Goal: Task Accomplishment & Management: Use online tool/utility

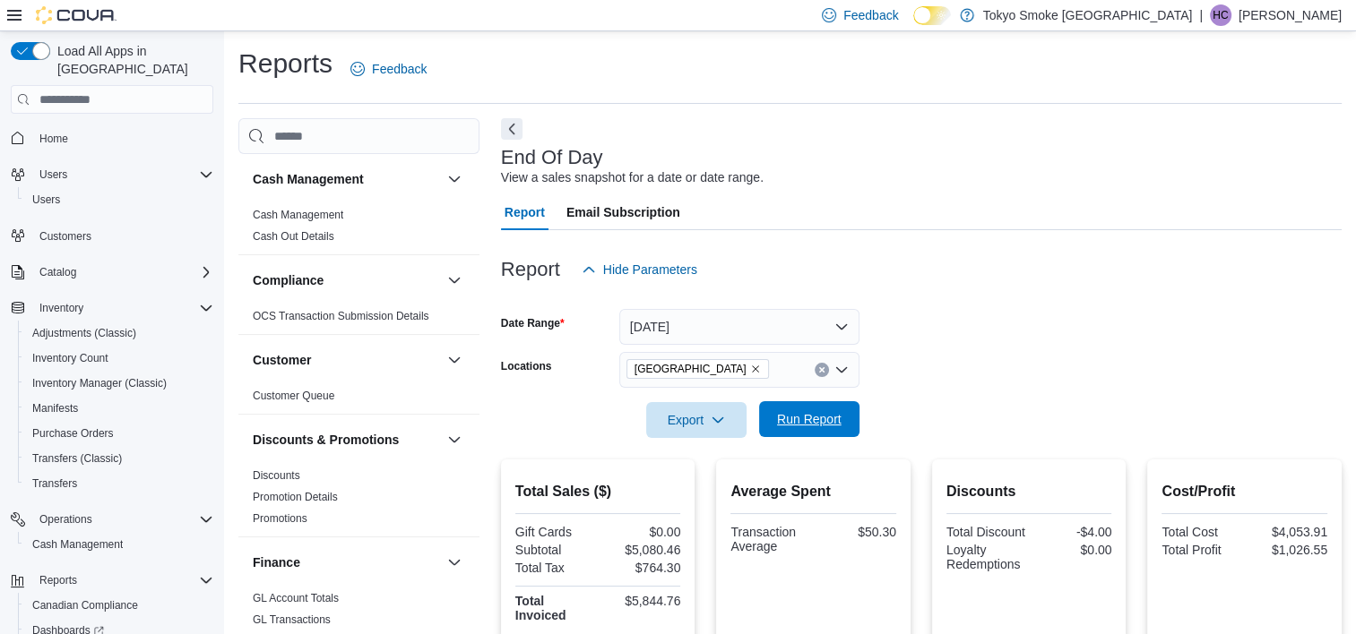
click at [817, 423] on span "Run Report" at bounding box center [809, 419] width 65 height 18
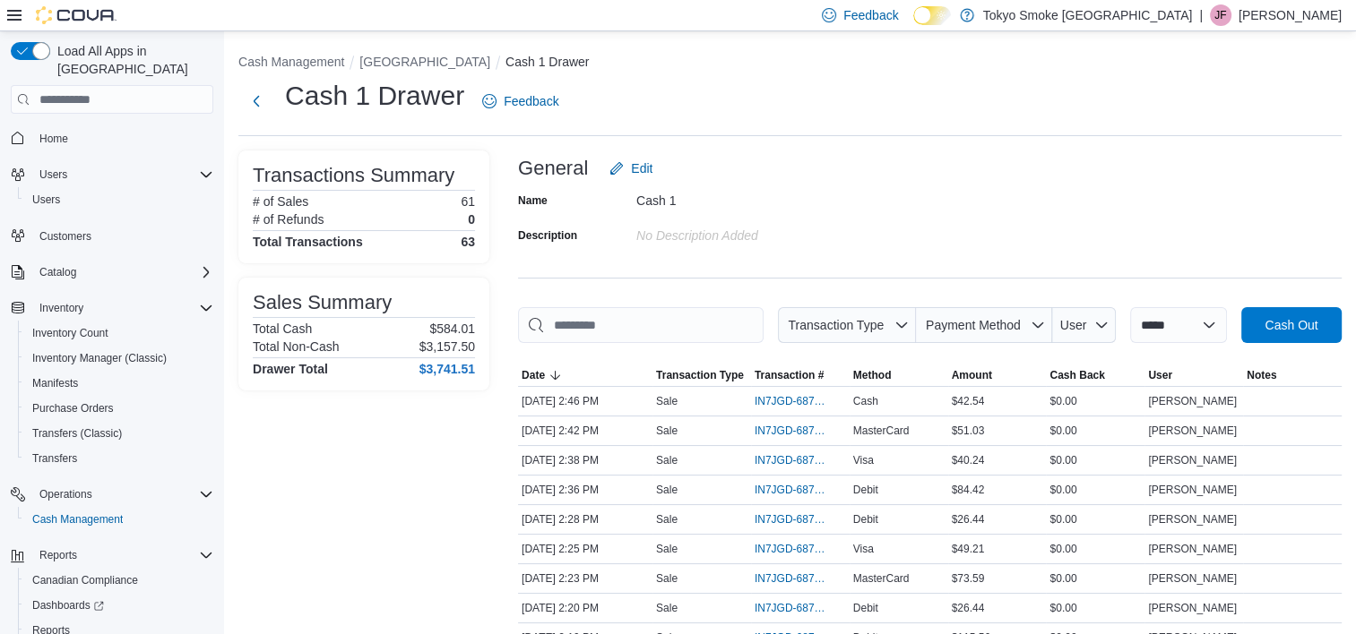
click at [458, 87] on h1 "Cash 1 Drawer" at bounding box center [374, 96] width 179 height 36
click at [462, 61] on button "[GEOGRAPHIC_DATA]" at bounding box center [424, 62] width 131 height 14
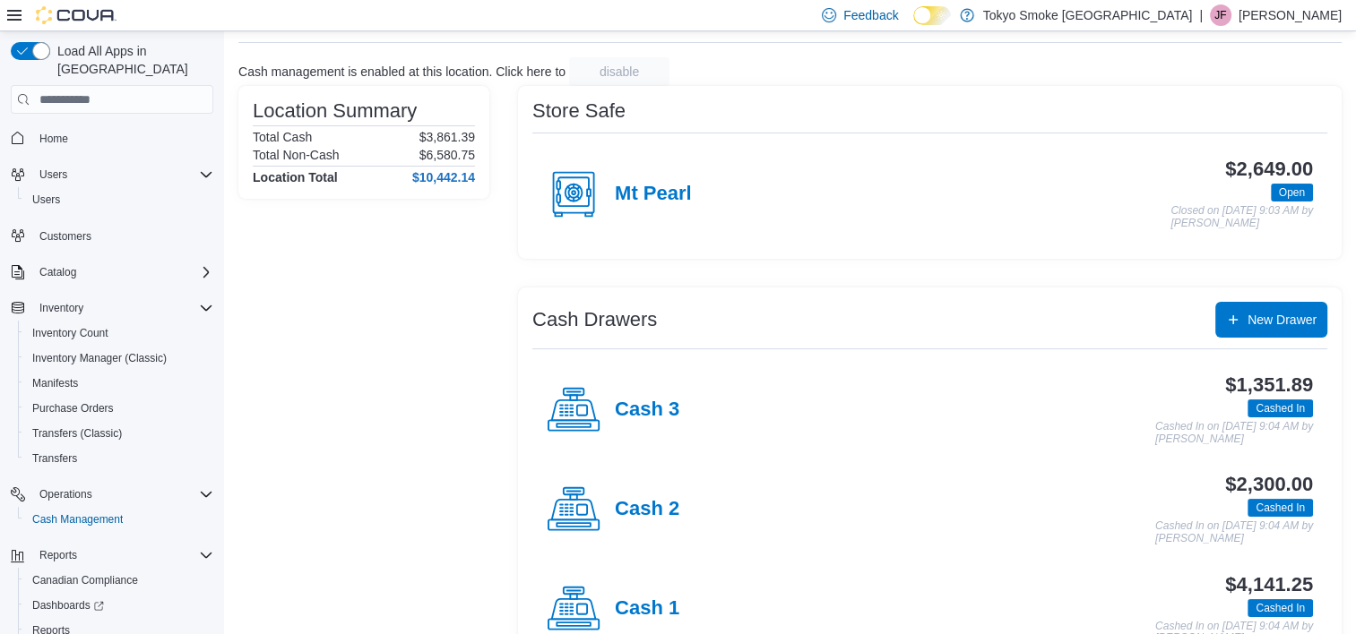
scroll to position [145, 0]
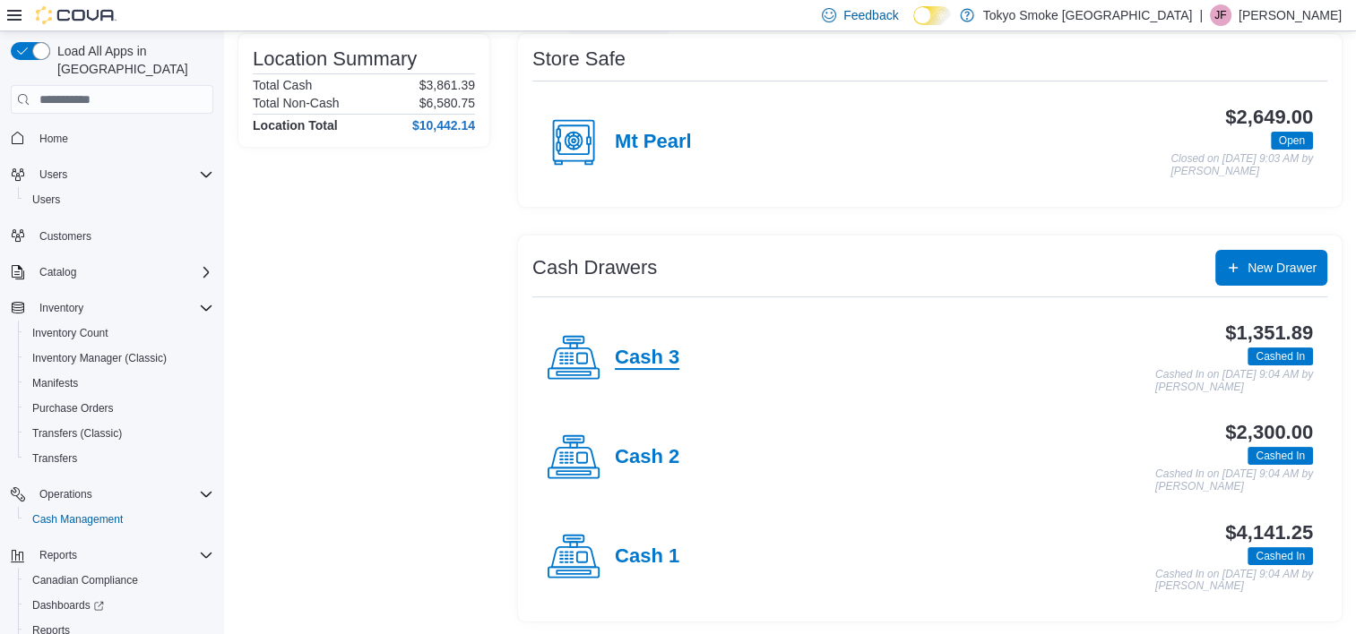
click at [646, 349] on h4 "Cash 3" at bounding box center [647, 358] width 65 height 23
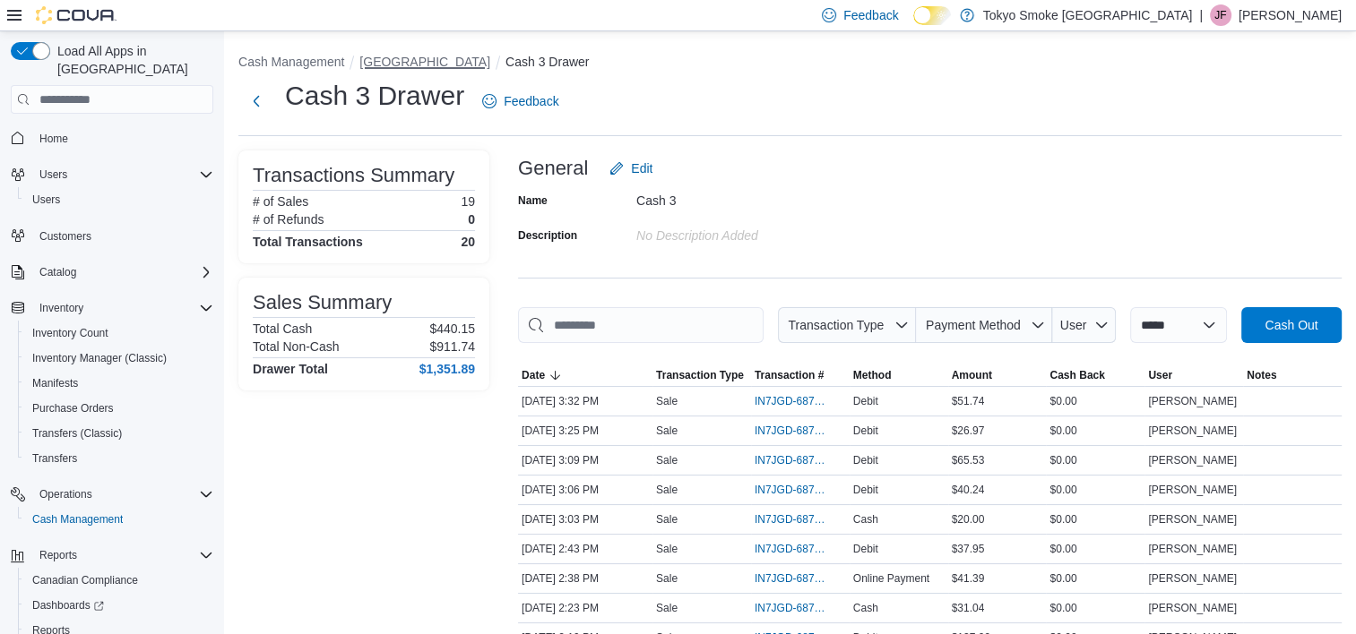
click at [430, 62] on button "[GEOGRAPHIC_DATA]" at bounding box center [424, 62] width 131 height 14
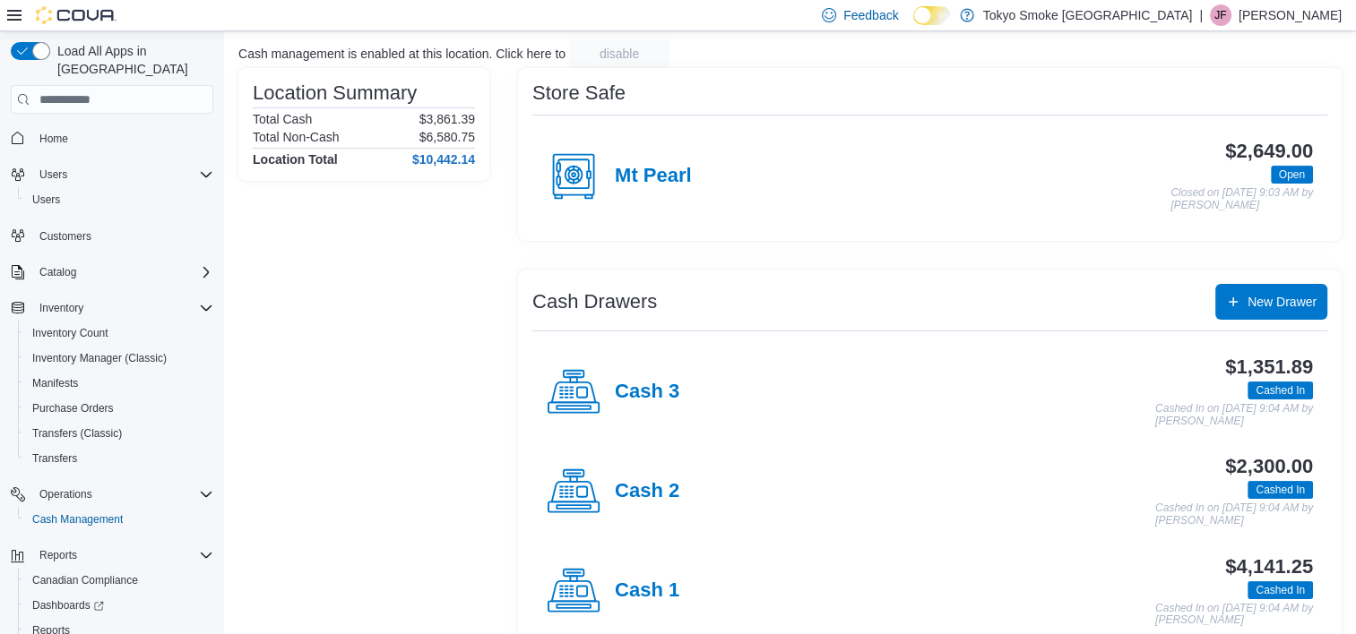
scroll to position [145, 0]
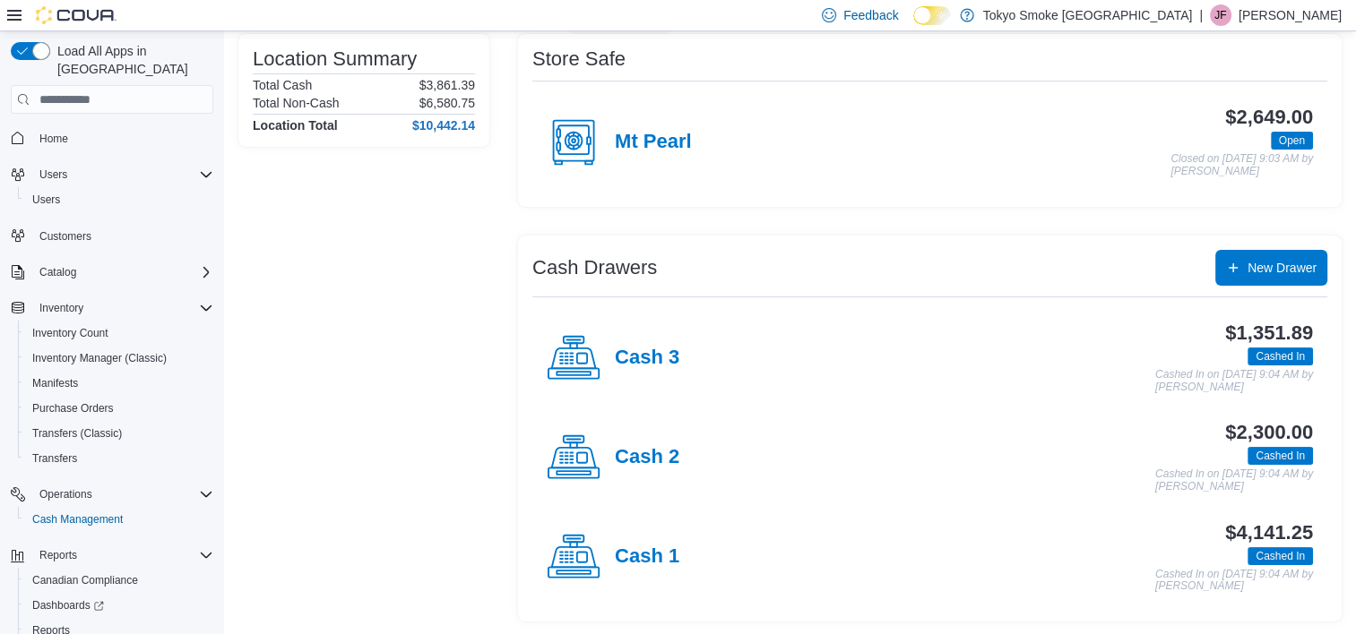
click at [652, 438] on div "Cash 2" at bounding box center [613, 458] width 133 height 54
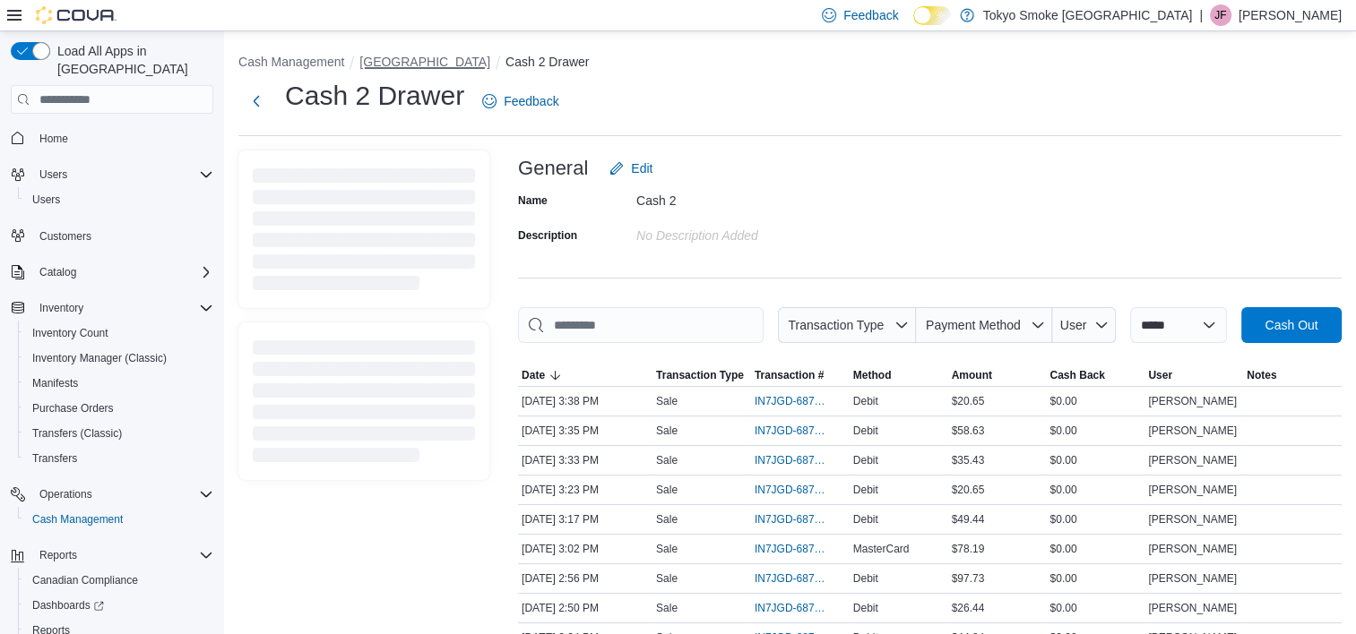
click at [460, 65] on button "[GEOGRAPHIC_DATA]" at bounding box center [424, 62] width 131 height 14
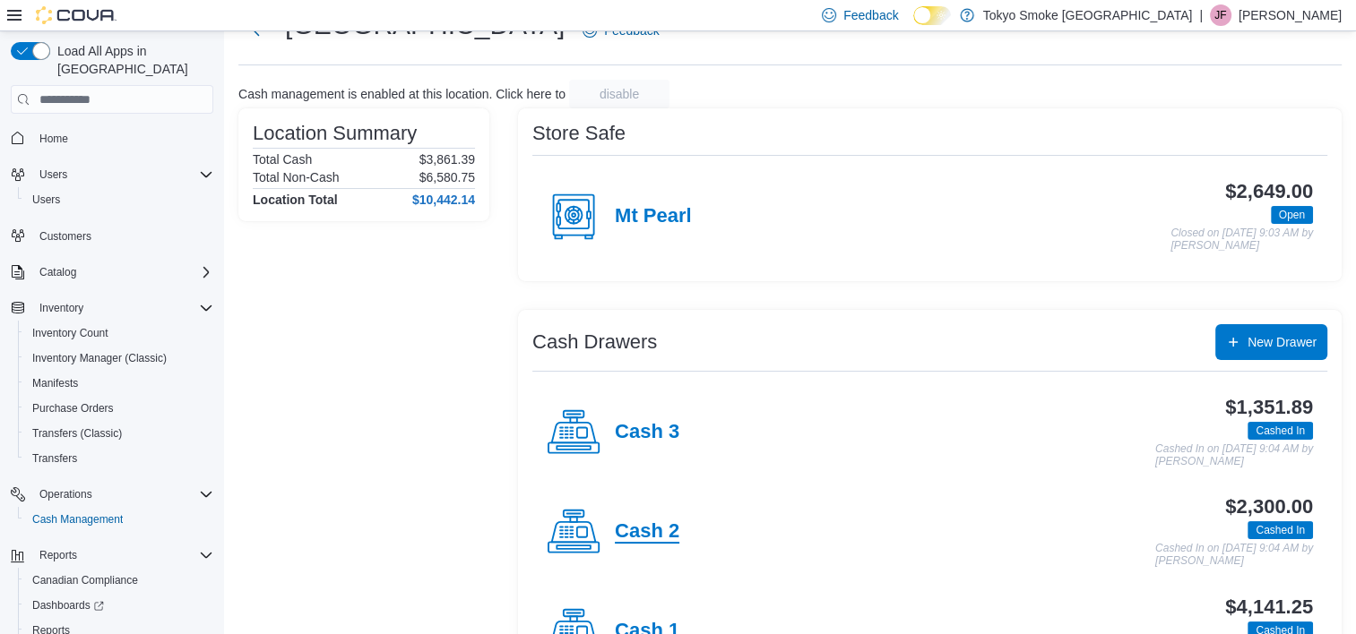
scroll to position [145, 0]
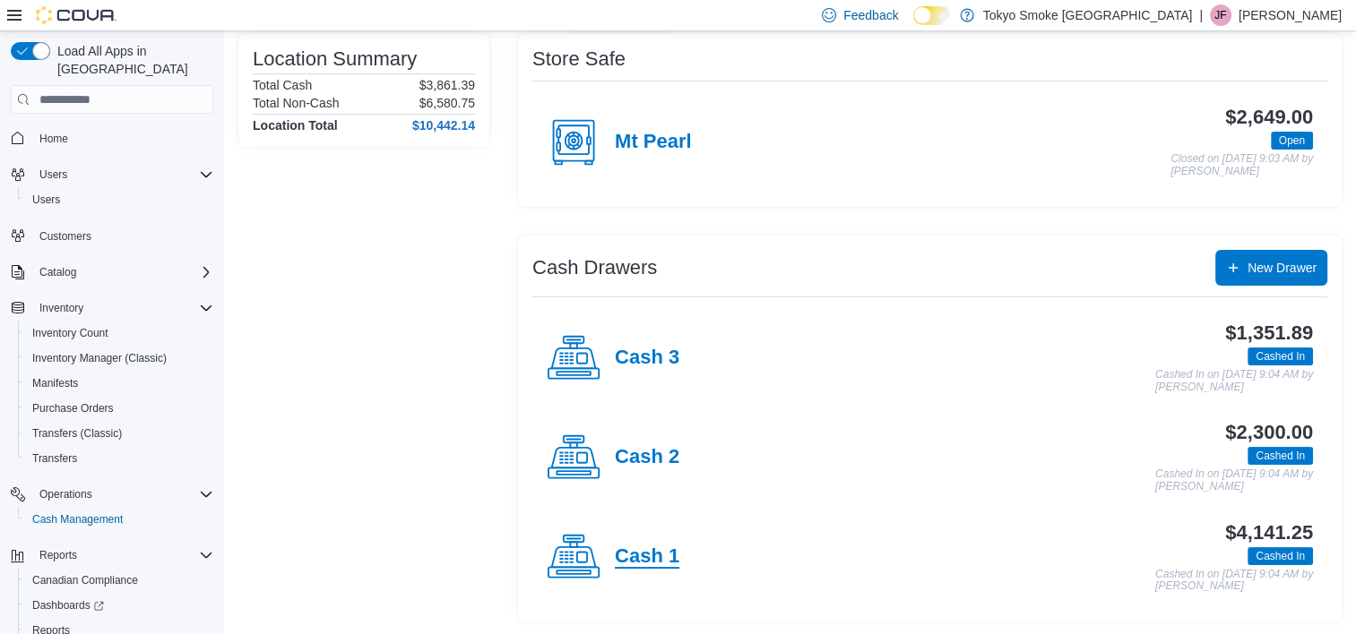
click at [635, 550] on h4 "Cash 1" at bounding box center [647, 557] width 65 height 23
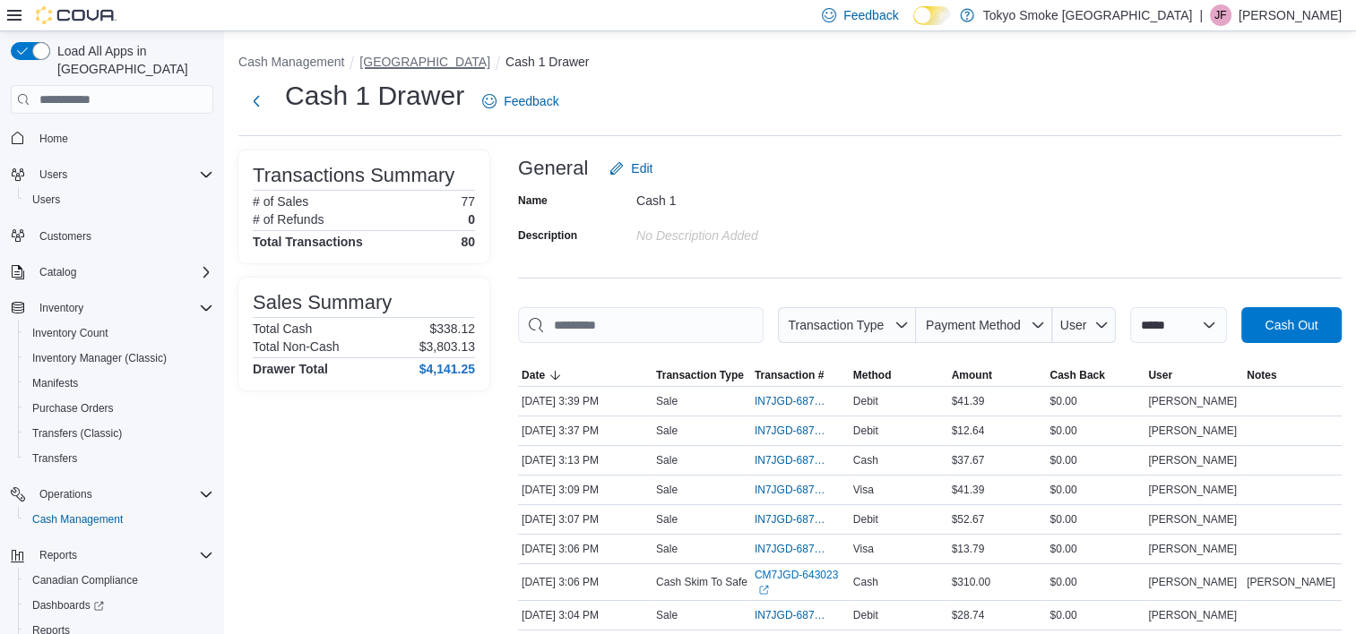
click at [377, 61] on button "[GEOGRAPHIC_DATA]" at bounding box center [424, 62] width 131 height 14
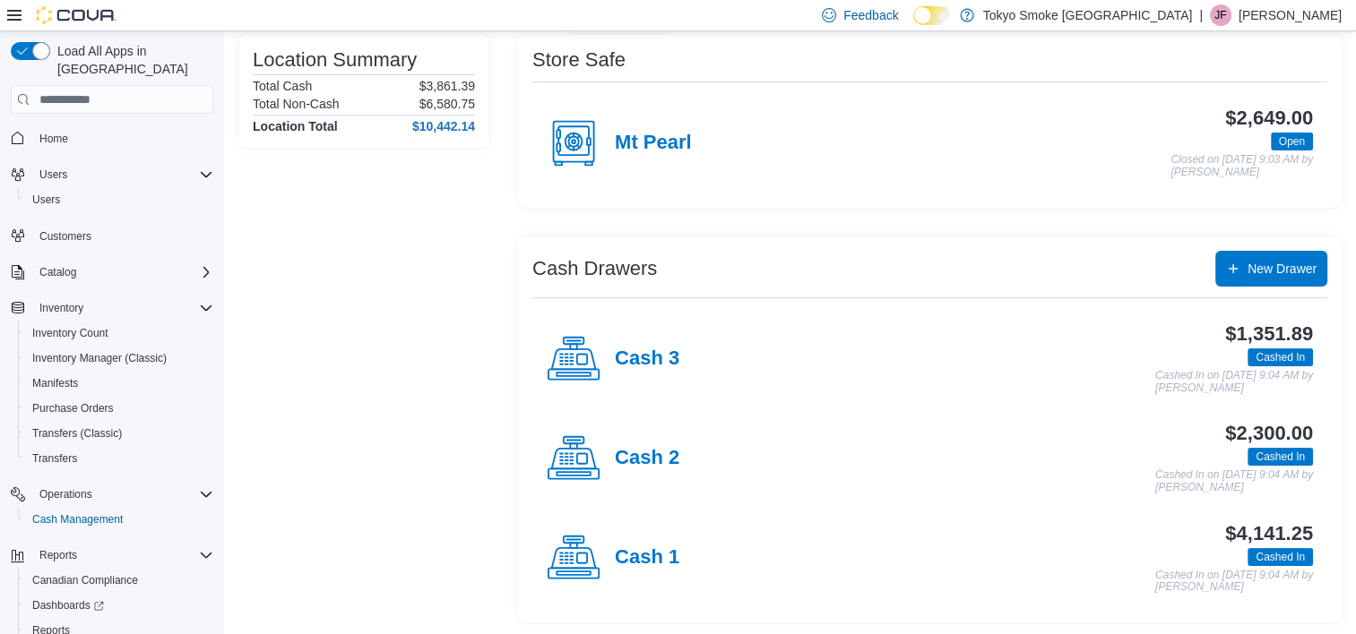
scroll to position [145, 0]
click at [643, 548] on h4 "Cash 1" at bounding box center [647, 557] width 65 height 23
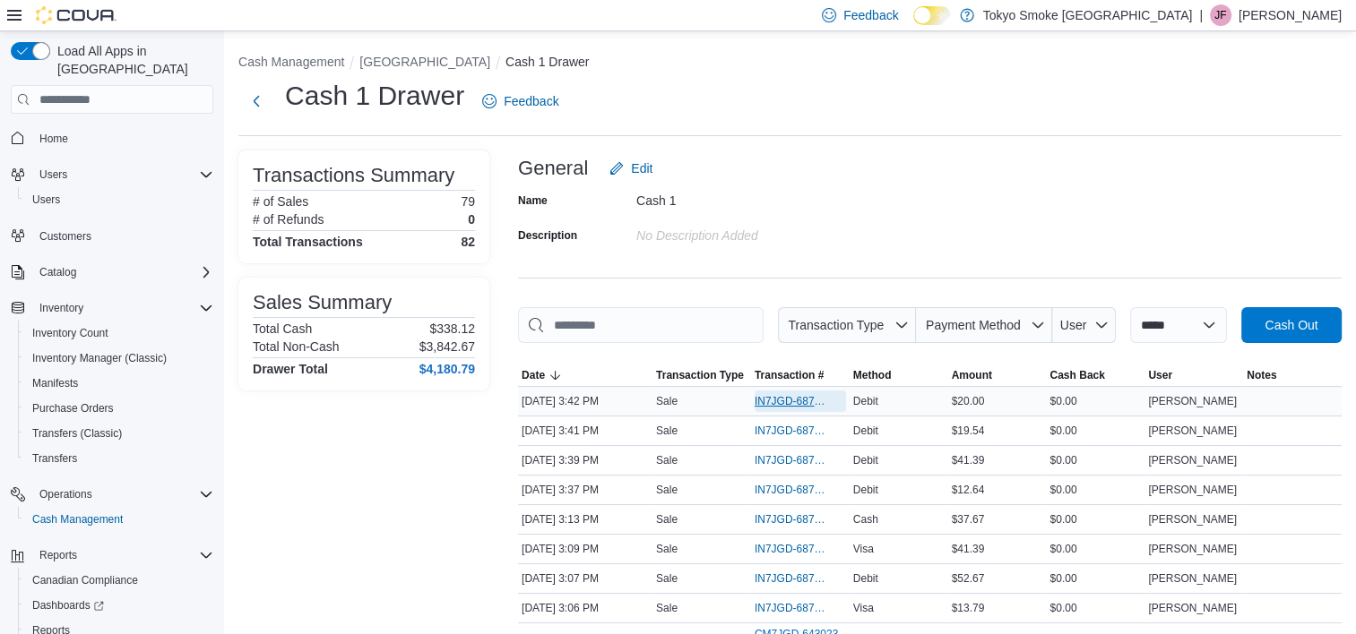
click at [779, 393] on span "IN7JGD-6877564" at bounding box center [800, 402] width 91 height 22
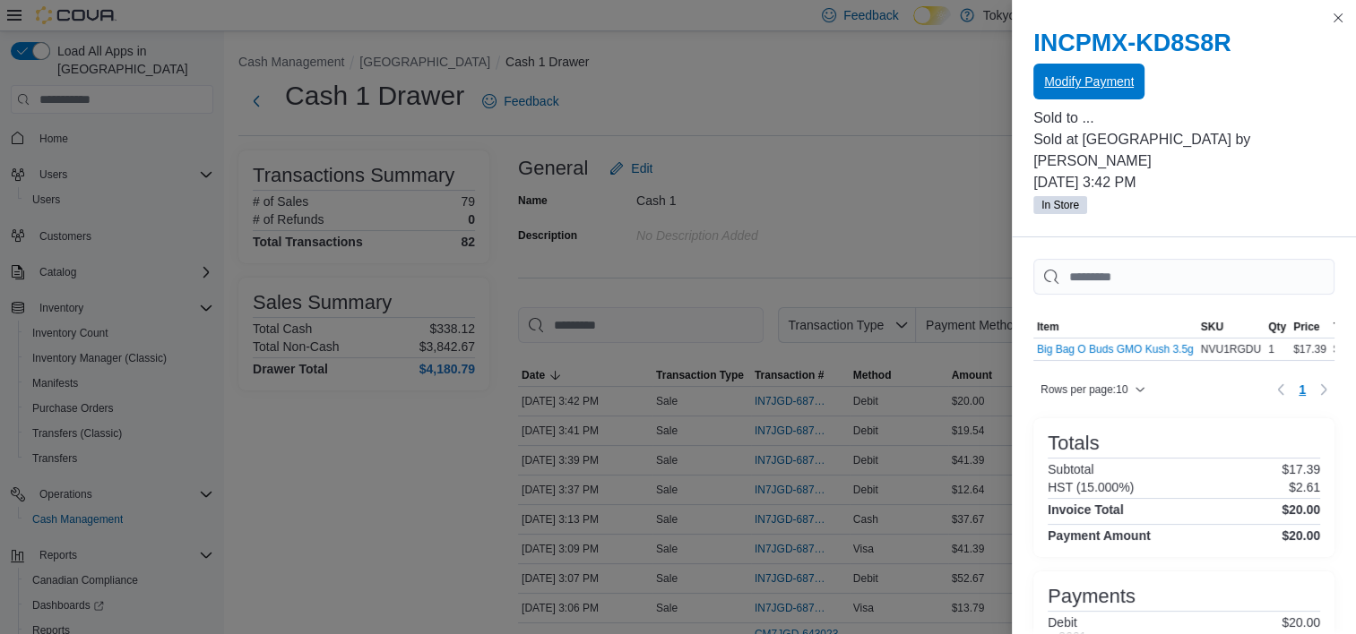
click at [1116, 88] on span "Modify Payment" at bounding box center [1089, 82] width 90 height 18
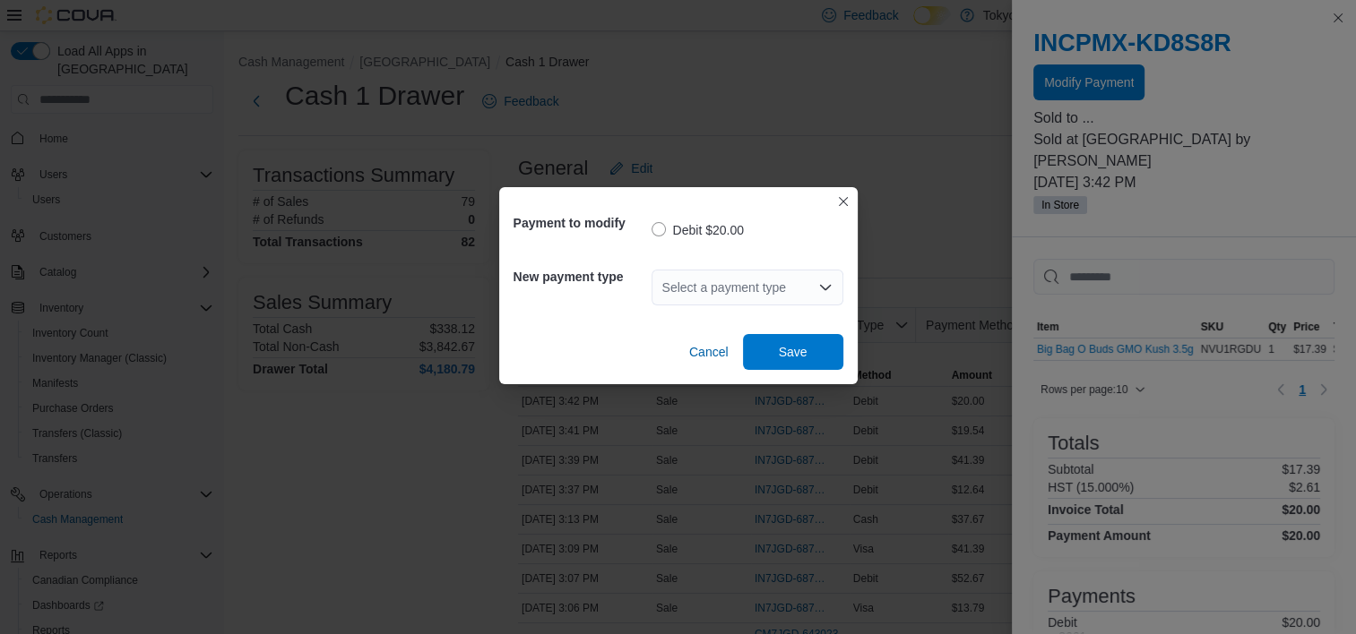
click at [762, 299] on div "Select a payment type" at bounding box center [747, 288] width 192 height 36
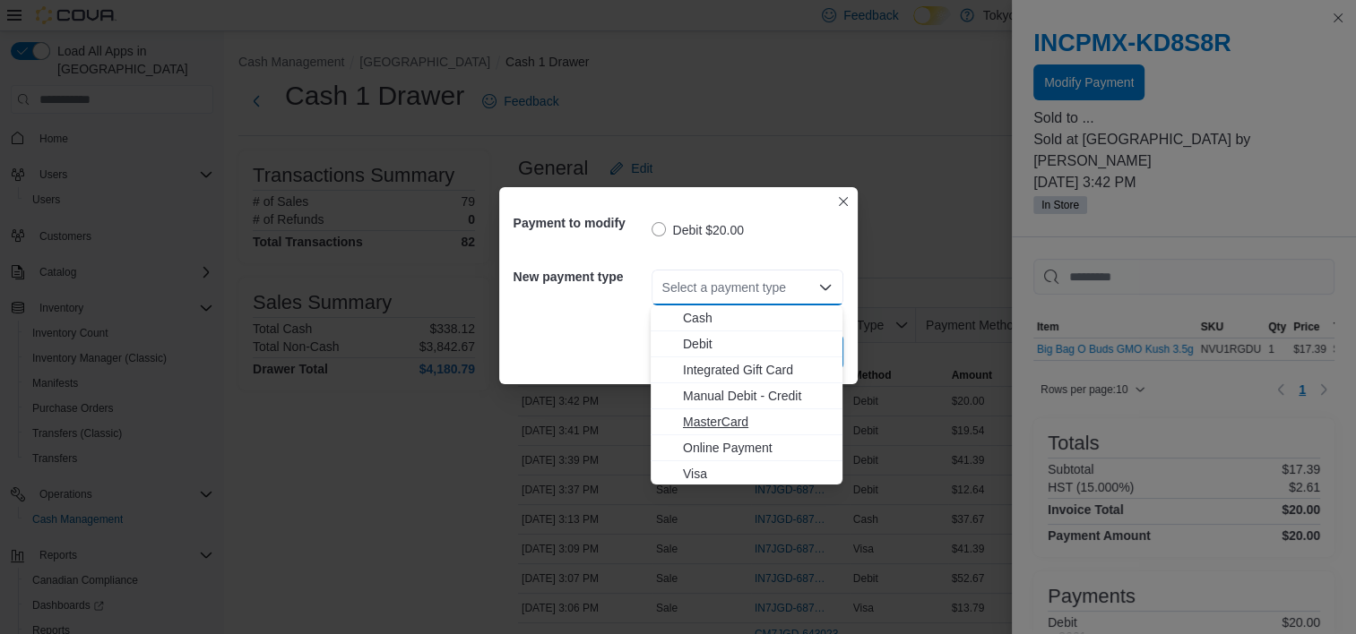
click at [716, 420] on span "MasterCard" at bounding box center [757, 422] width 149 height 18
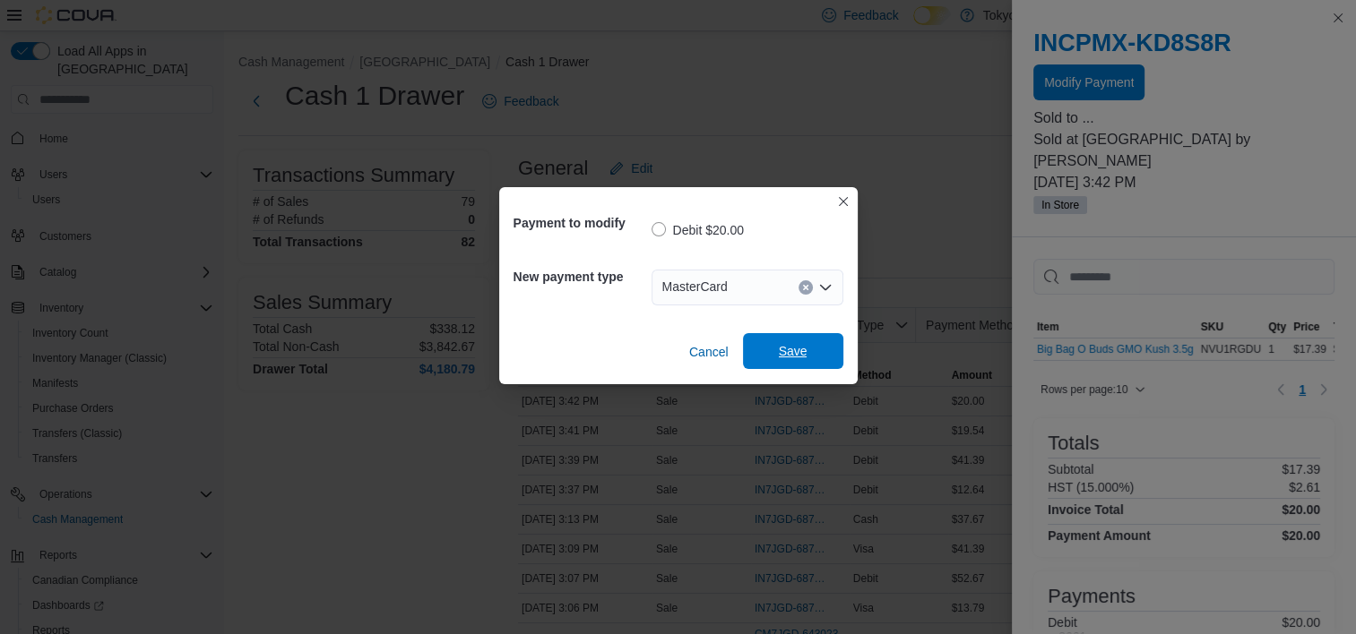
click at [796, 361] on span "Save" at bounding box center [793, 351] width 79 height 36
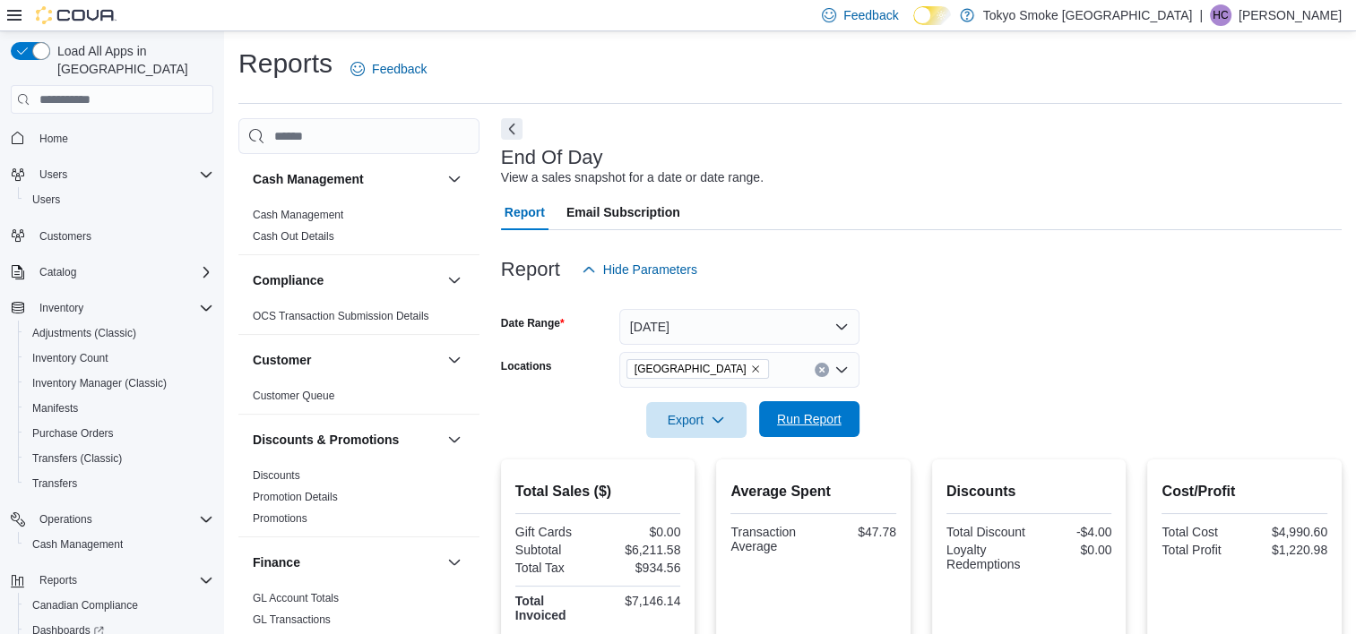
click at [833, 411] on span "Run Report" at bounding box center [809, 419] width 79 height 36
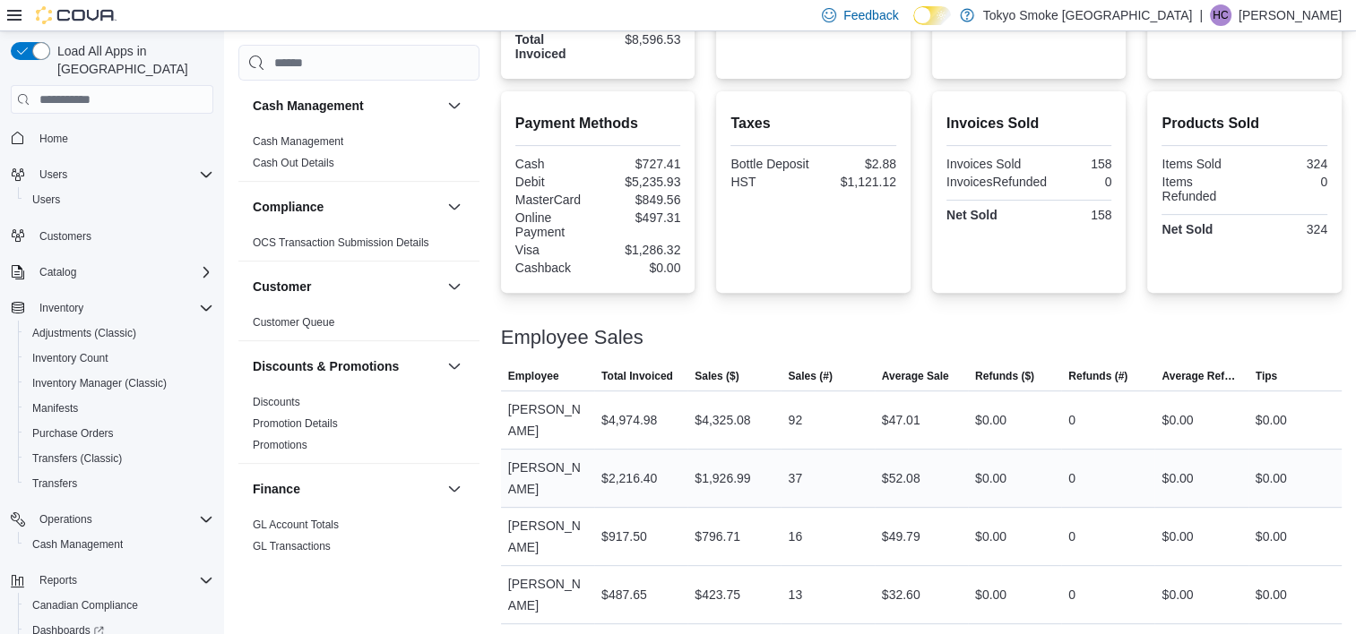
scroll to position [565, 0]
